Goal: Complete application form

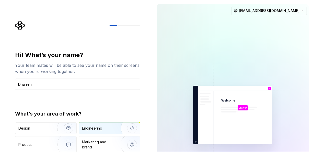
type input "Dharren"
click at [97, 130] on div "Engineering" at bounding box center [92, 128] width 20 height 5
click at [121, 26] on div at bounding box center [125, 26] width 31 height 2
click at [32, 101] on div "Hi! What’s your name? Your team mates will be able to see your name on their sc…" at bounding box center [77, 109] width 125 height 116
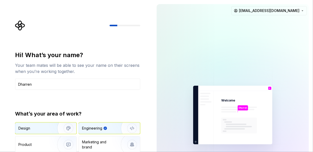
click at [51, 132] on img "button" at bounding box center [65, 129] width 33 height 34
click at [127, 128] on img "button" at bounding box center [129, 129] width 33 height 34
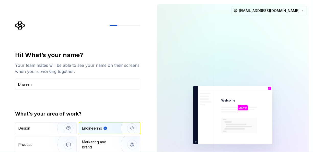
click at [127, 115] on img at bounding box center [232, 115] width 115 height 134
click at [127, 109] on p "Dharren" at bounding box center [243, 108] width 8 height 3
type input "dharren"
click at [124, 127] on img "button" at bounding box center [129, 129] width 33 height 34
click at [133, 129] on img "button" at bounding box center [129, 129] width 33 height 34
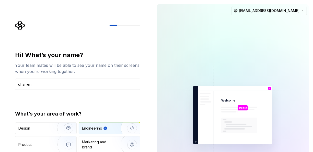
click at [249, 96] on img at bounding box center [232, 115] width 115 height 134
click at [61, 60] on div "Hi! What’s your name? Your team mates will be able to see your name on their sc…" at bounding box center [77, 63] width 125 height 24
click at [122, 25] on div at bounding box center [125, 26] width 31 height 2
click at [115, 24] on div at bounding box center [77, 25] width 125 height 10
click at [300, 10] on html "Hi! What’s your name? Your team mates will be able to see your name on their sc…" at bounding box center [156, 76] width 313 height 152
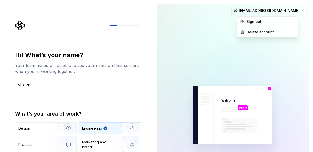
click at [209, 73] on html "Hi! What’s your name? Your team mates will be able to see your name on their sc…" at bounding box center [156, 76] width 313 height 152
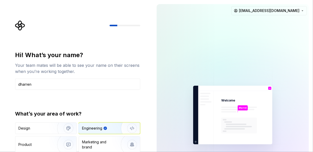
click at [20, 25] on icon "Supernova Logo" at bounding box center [20, 26] width 10 height 10
click at [241, 112] on div "dharren" at bounding box center [243, 109] width 10 height 7
click at [98, 59] on div "Hi! What’s your name? Your team mates will be able to see your name on their sc…" at bounding box center [77, 63] width 125 height 24
click at [97, 57] on div "Hi! What’s your name?" at bounding box center [77, 55] width 125 height 8
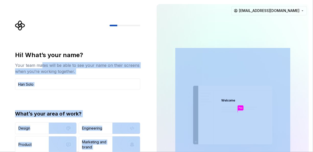
drag, startPoint x: 42, startPoint y: 65, endPoint x: 191, endPoint y: 71, distance: 149.2
click at [191, 71] on div "Hi! What’s your name? Your team mates will be able to see your name on their sc…" at bounding box center [156, 115] width 313 height 231
drag, startPoint x: 191, startPoint y: 71, endPoint x: 308, endPoint y: 68, distance: 116.4
click at [308, 68] on div at bounding box center [221, 68] width 256 height 256
click at [278, 70] on img at bounding box center [232, 115] width 115 height 134
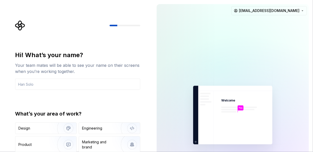
click at [104, 52] on div "Hi! What’s your name?" at bounding box center [77, 55] width 125 height 8
